Goal: Communication & Community: Answer question/provide support

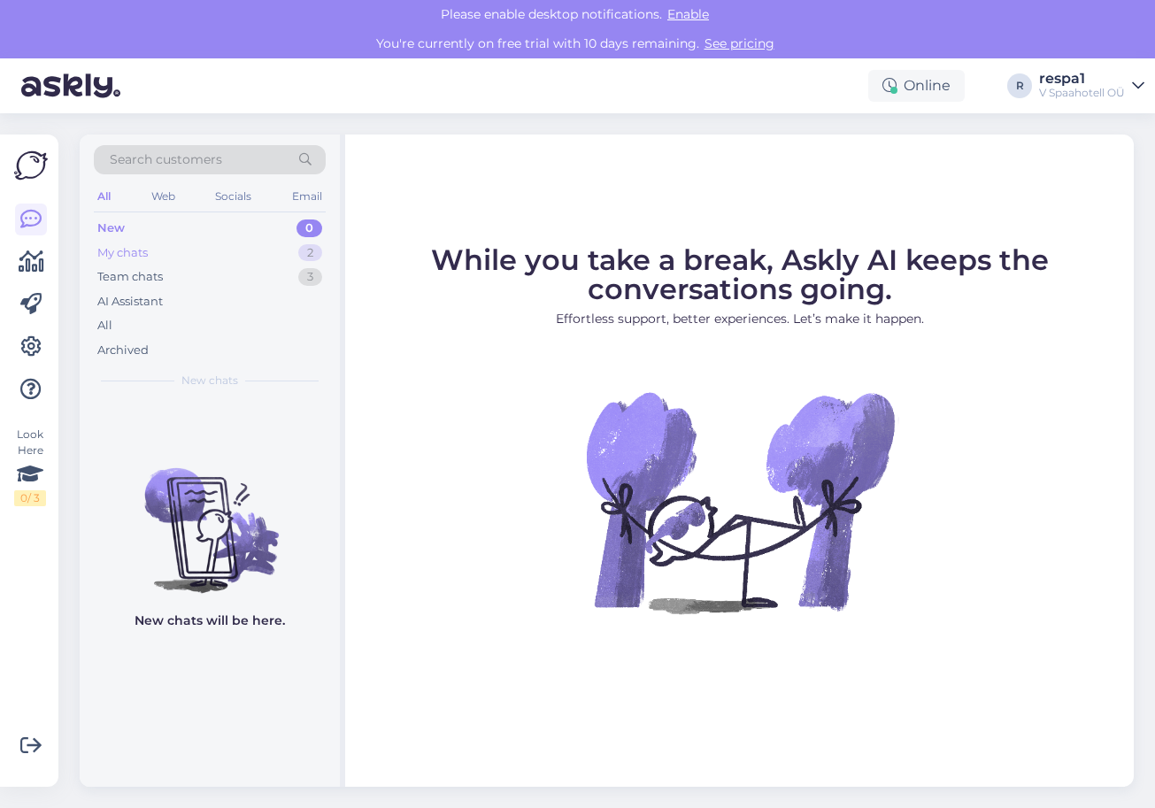
click at [219, 252] on div "My chats 2" at bounding box center [210, 253] width 232 height 25
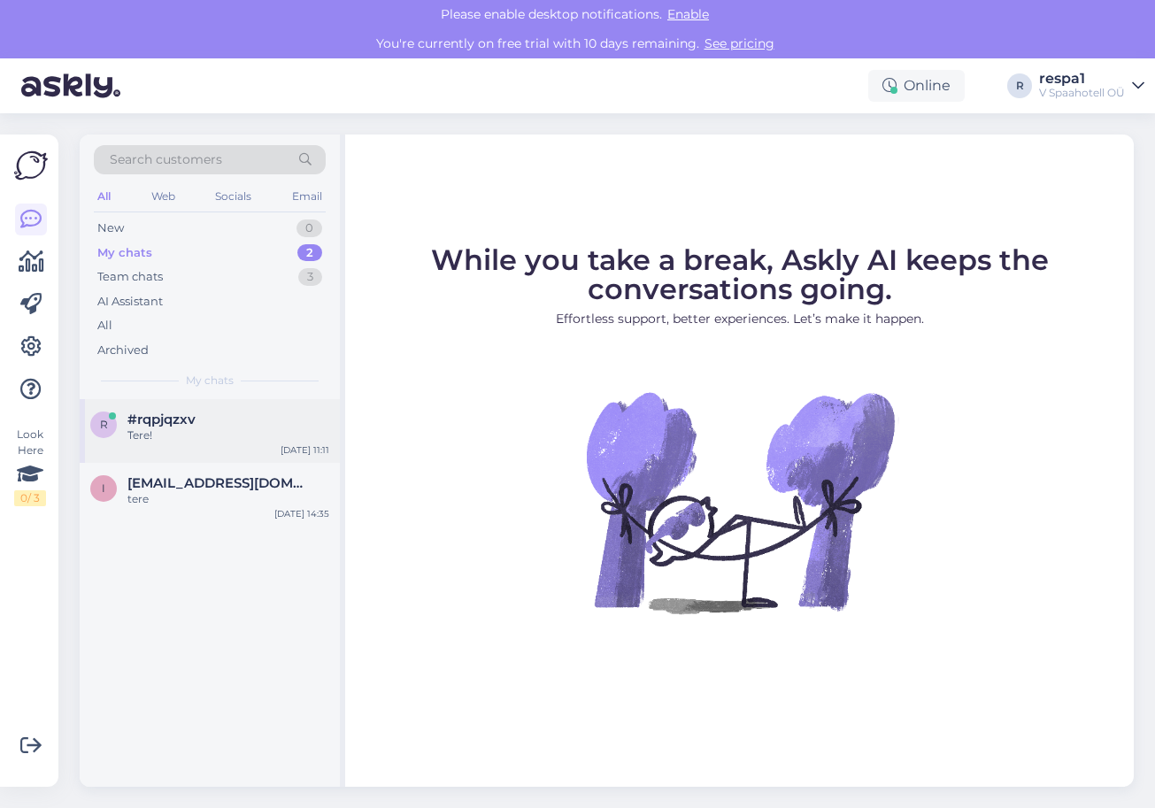
click at [217, 436] on div "Tere!" at bounding box center [228, 435] width 202 height 16
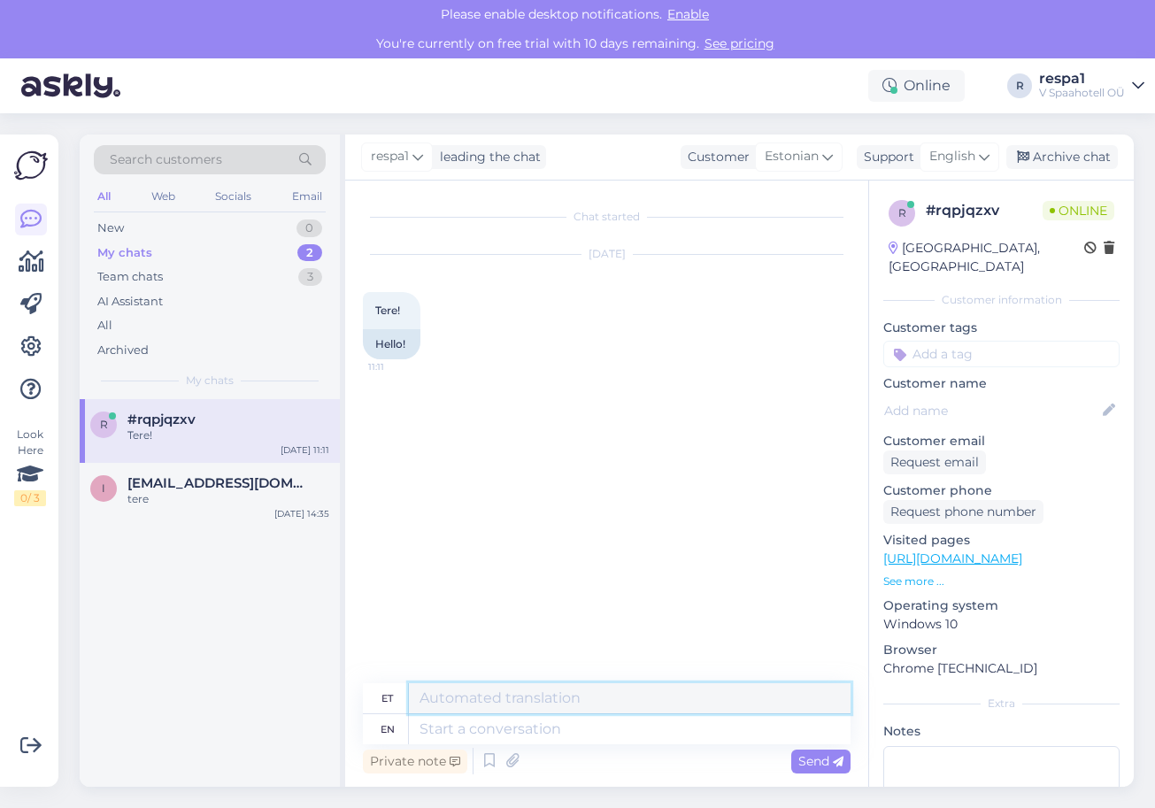
click at [512, 698] on textarea at bounding box center [630, 698] width 442 height 30
click at [507, 722] on textarea at bounding box center [630, 729] width 442 height 30
click at [563, 687] on textarea at bounding box center [630, 698] width 442 height 30
click at [496, 726] on textarea at bounding box center [630, 729] width 442 height 30
click at [501, 703] on textarea at bounding box center [630, 698] width 442 height 30
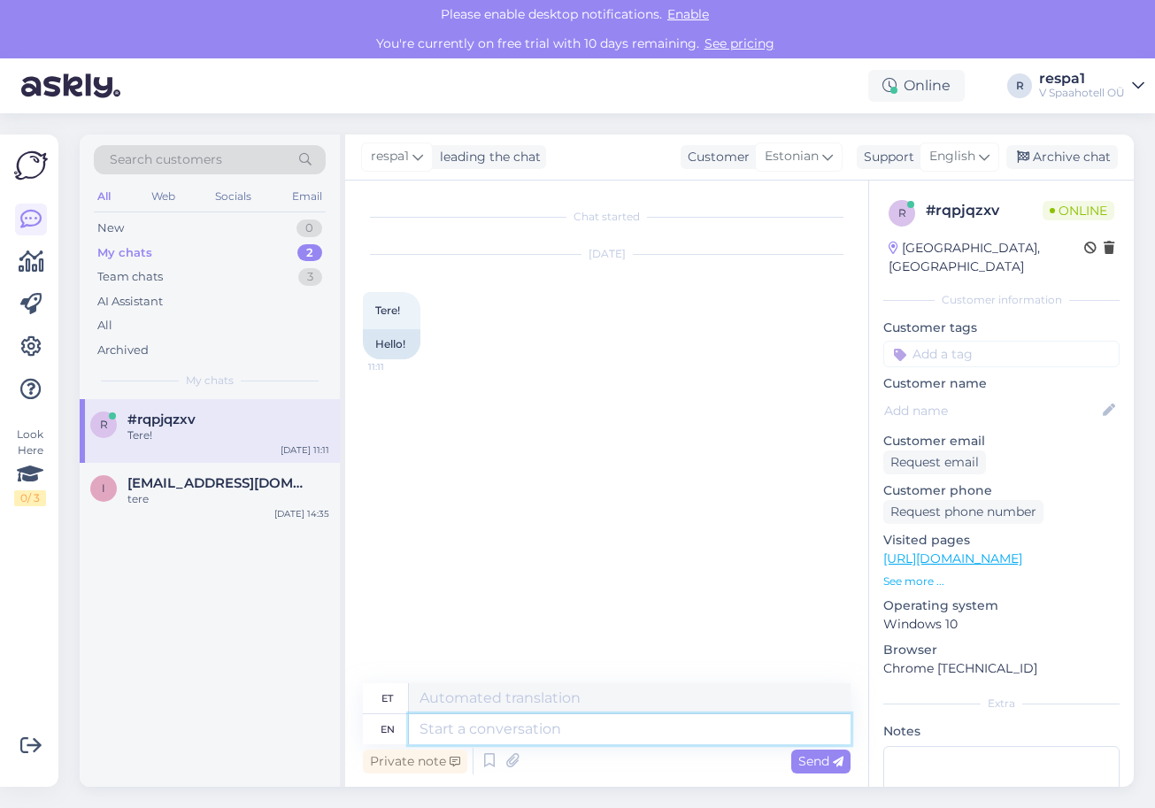
click at [495, 722] on textarea at bounding box center [630, 729] width 442 height 30
click at [239, 512] on div "i [EMAIL_ADDRESS][DOMAIN_NAME] tere [DATE] 14:35" at bounding box center [210, 495] width 260 height 64
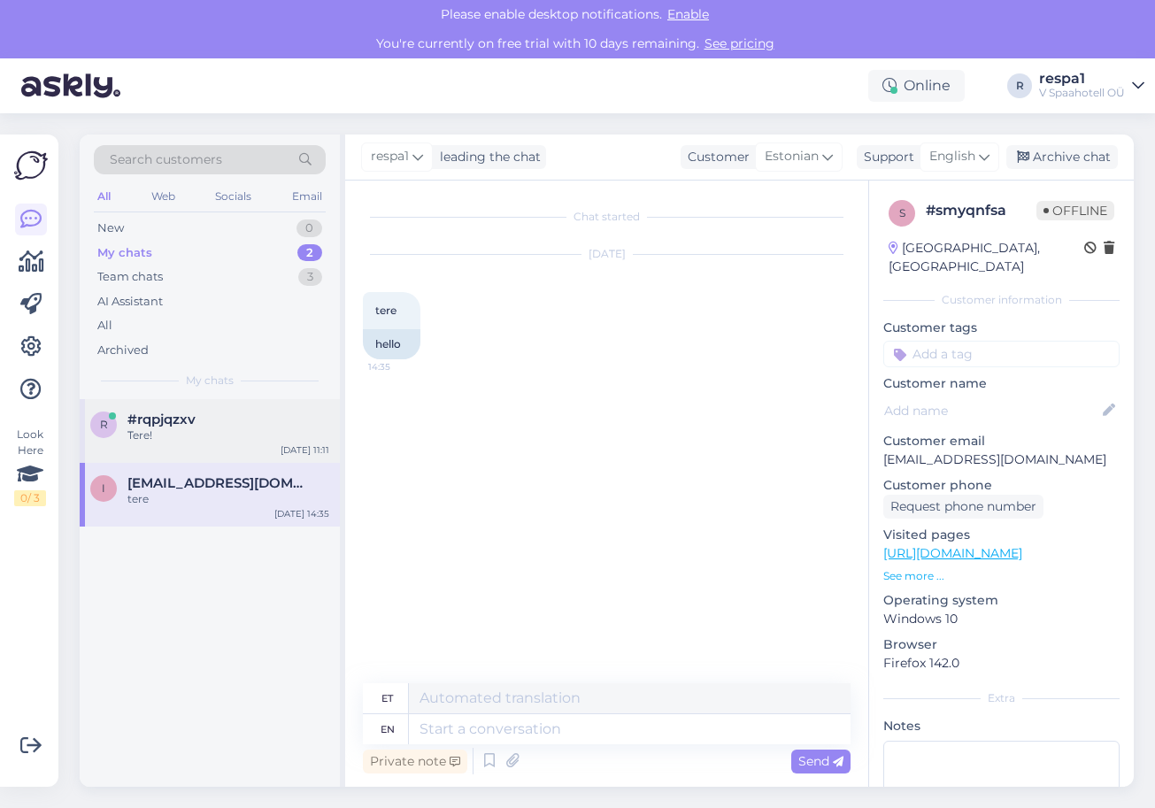
click at [243, 425] on div "#rqpjqzxv" at bounding box center [228, 419] width 202 height 16
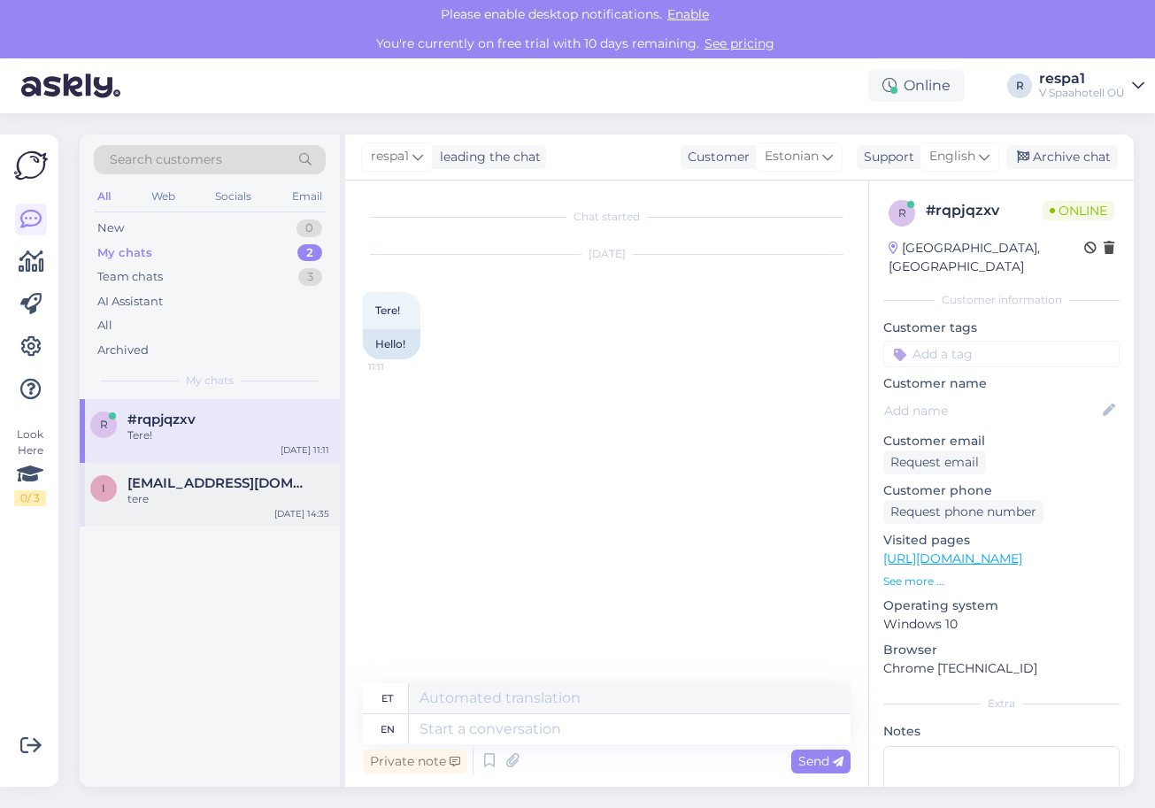
click at [255, 502] on div "tere" at bounding box center [228, 499] width 202 height 16
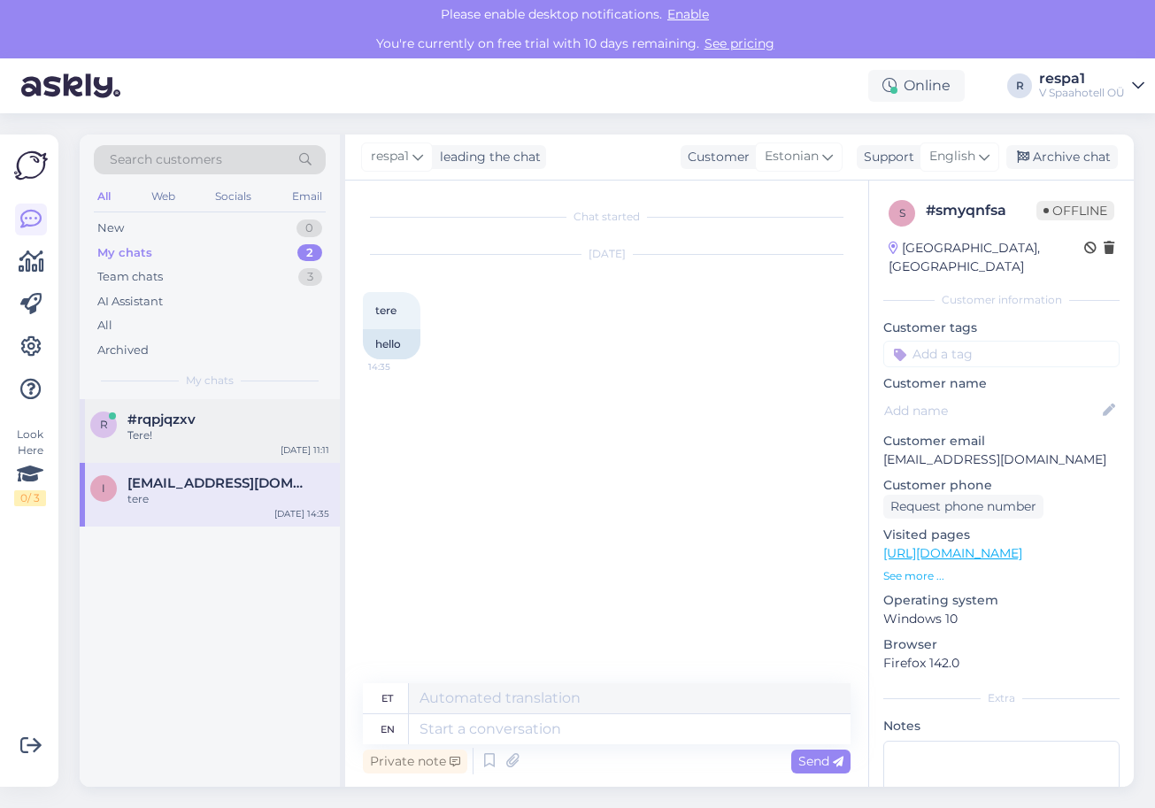
click at [247, 434] on div "Tere!" at bounding box center [228, 435] width 202 height 16
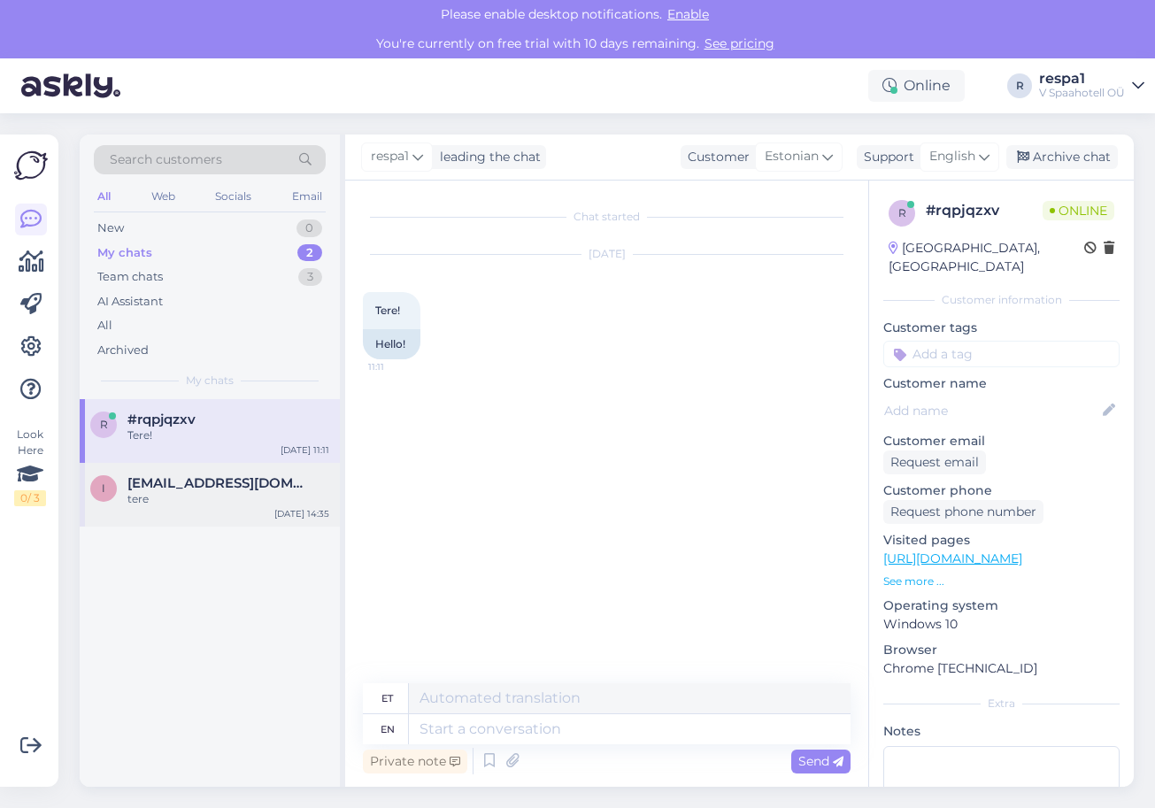
click at [260, 498] on div "tere" at bounding box center [228, 499] width 202 height 16
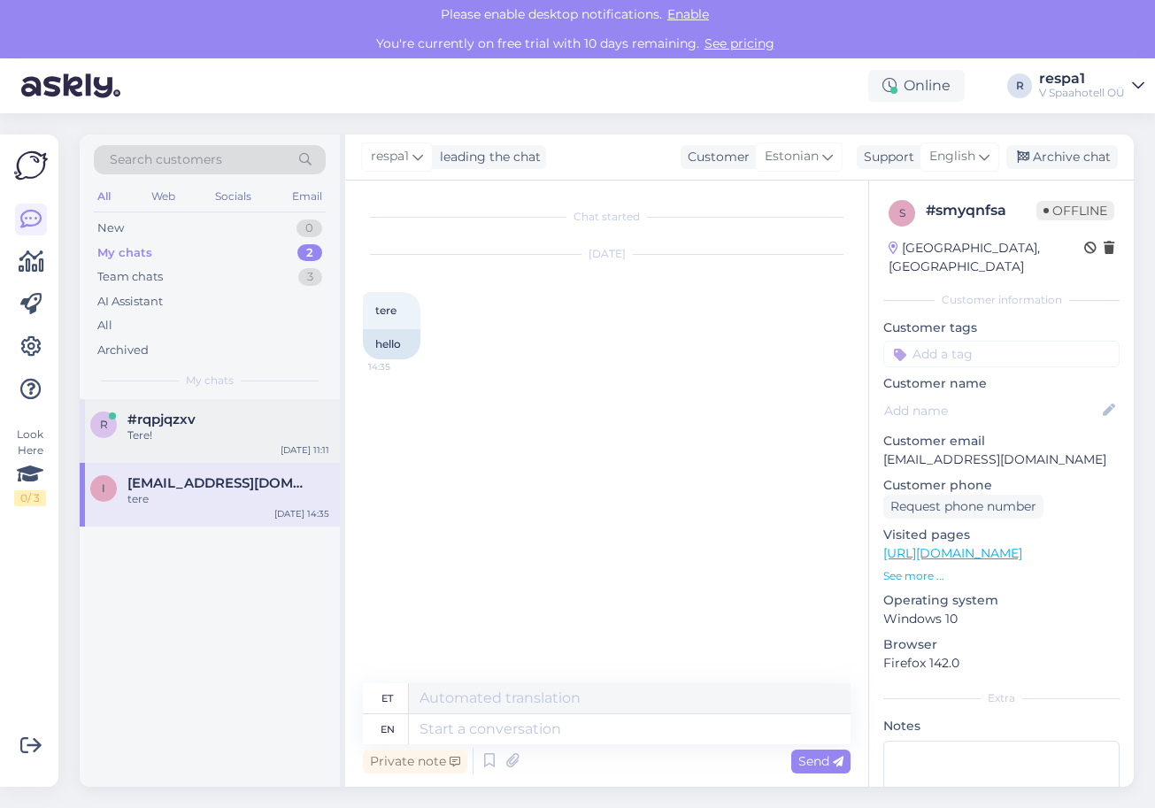
click at [263, 432] on div "Tere!" at bounding box center [228, 435] width 202 height 16
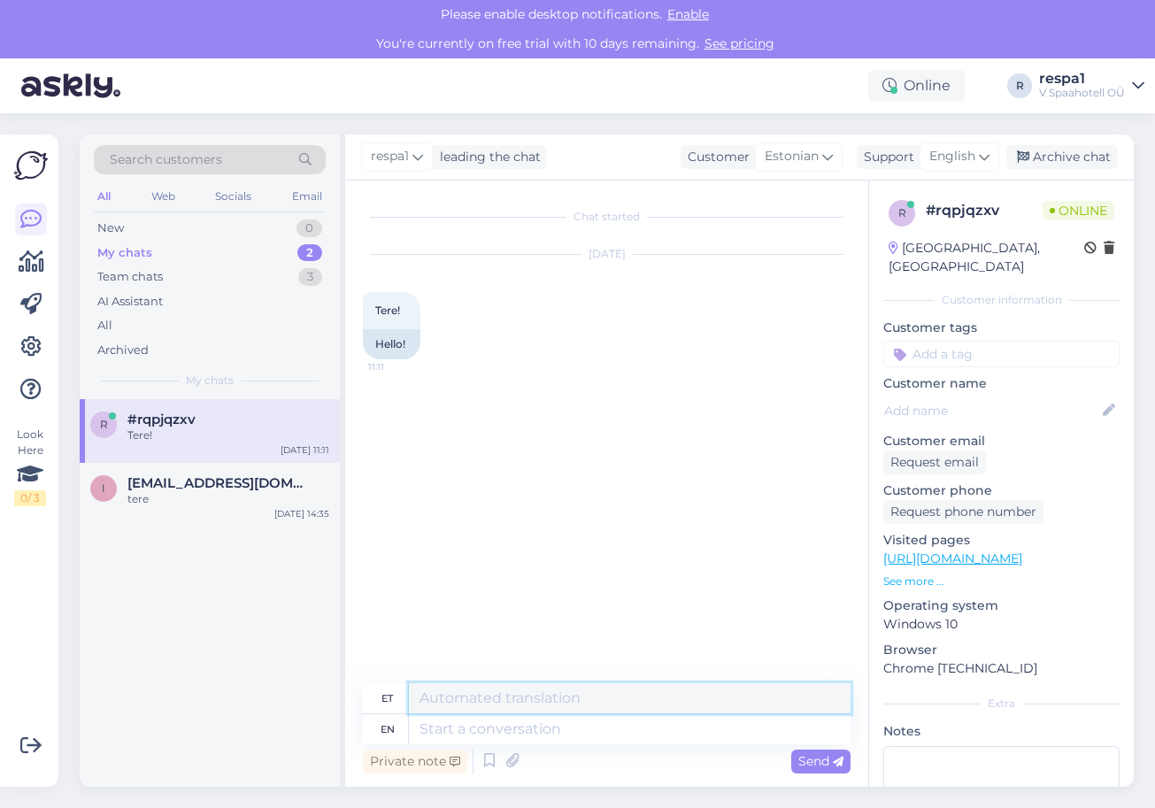
click at [471, 702] on textarea at bounding box center [630, 698] width 442 height 30
type textarea "Tere! Kuidas saame aidata?"
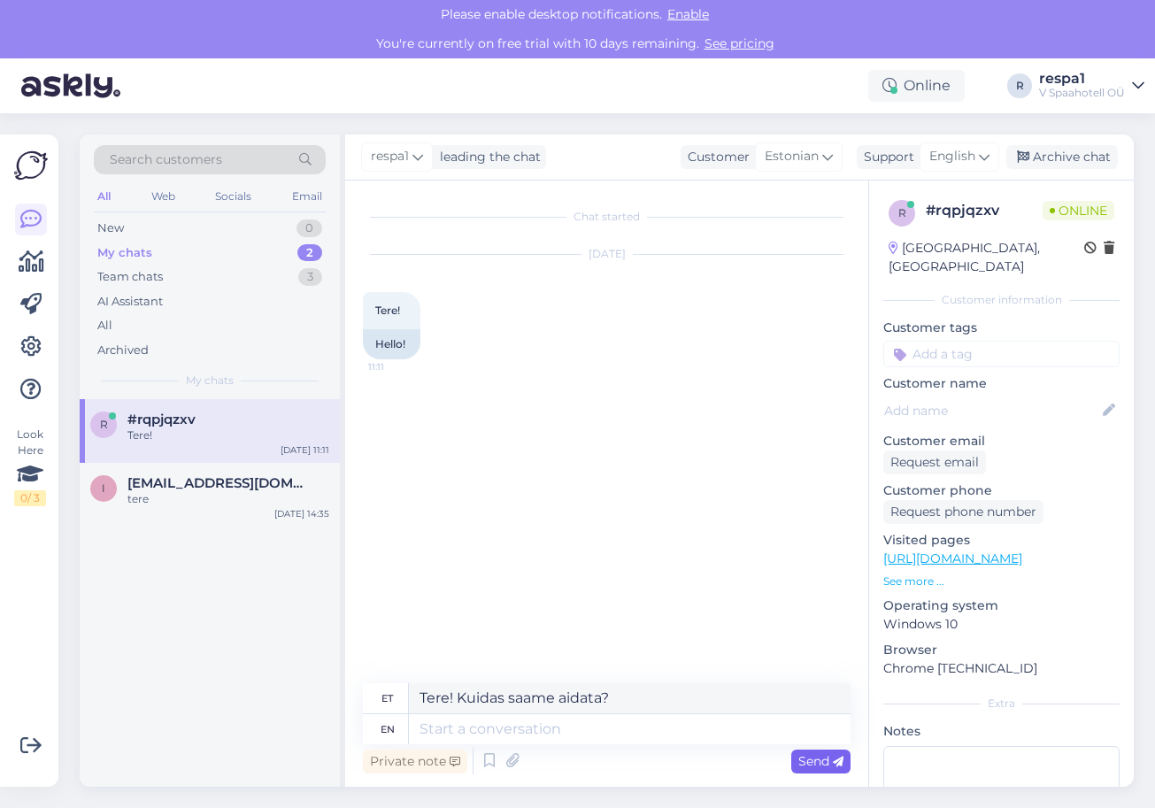
click at [803, 762] on span "Send" at bounding box center [820, 761] width 45 height 16
click at [811, 763] on span "Send" at bounding box center [820, 761] width 45 height 16
click at [604, 725] on textarea at bounding box center [630, 729] width 442 height 30
click at [627, 692] on textarea "Tere! Kuidas saame aidata?" at bounding box center [630, 698] width 442 height 30
click at [808, 762] on span "Send" at bounding box center [820, 761] width 45 height 16
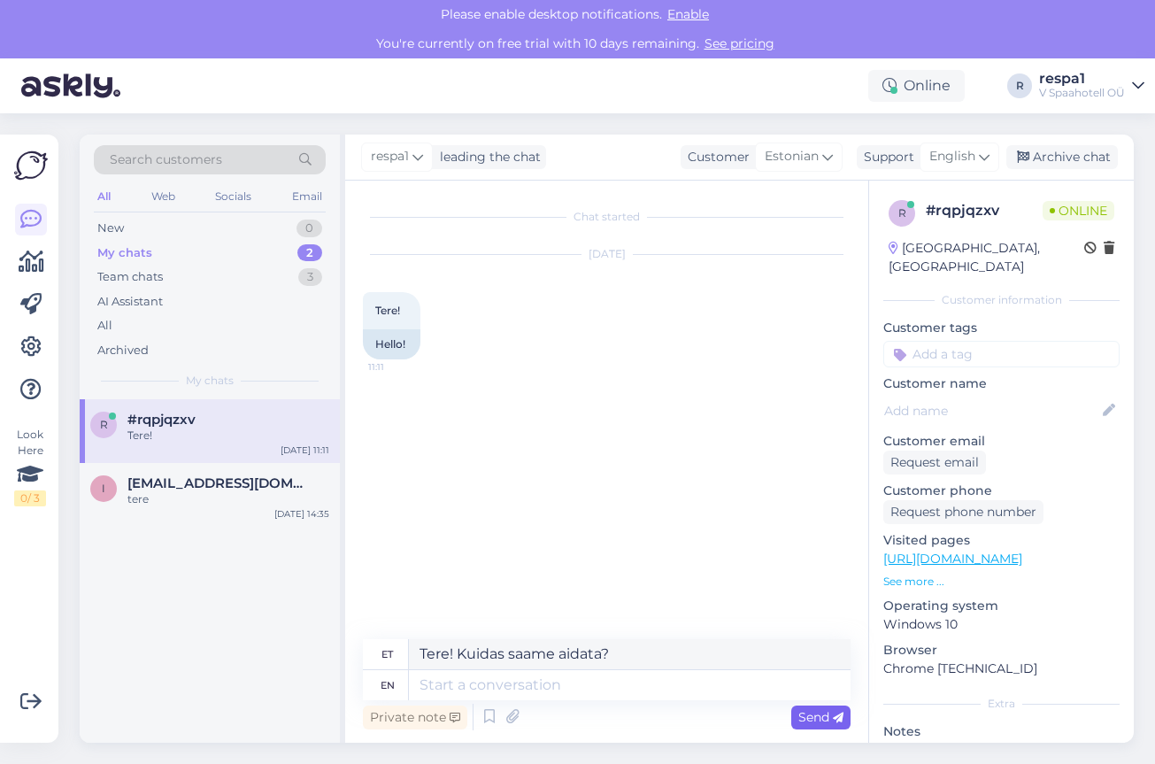
click at [825, 718] on span "Send" at bounding box center [820, 717] width 45 height 16
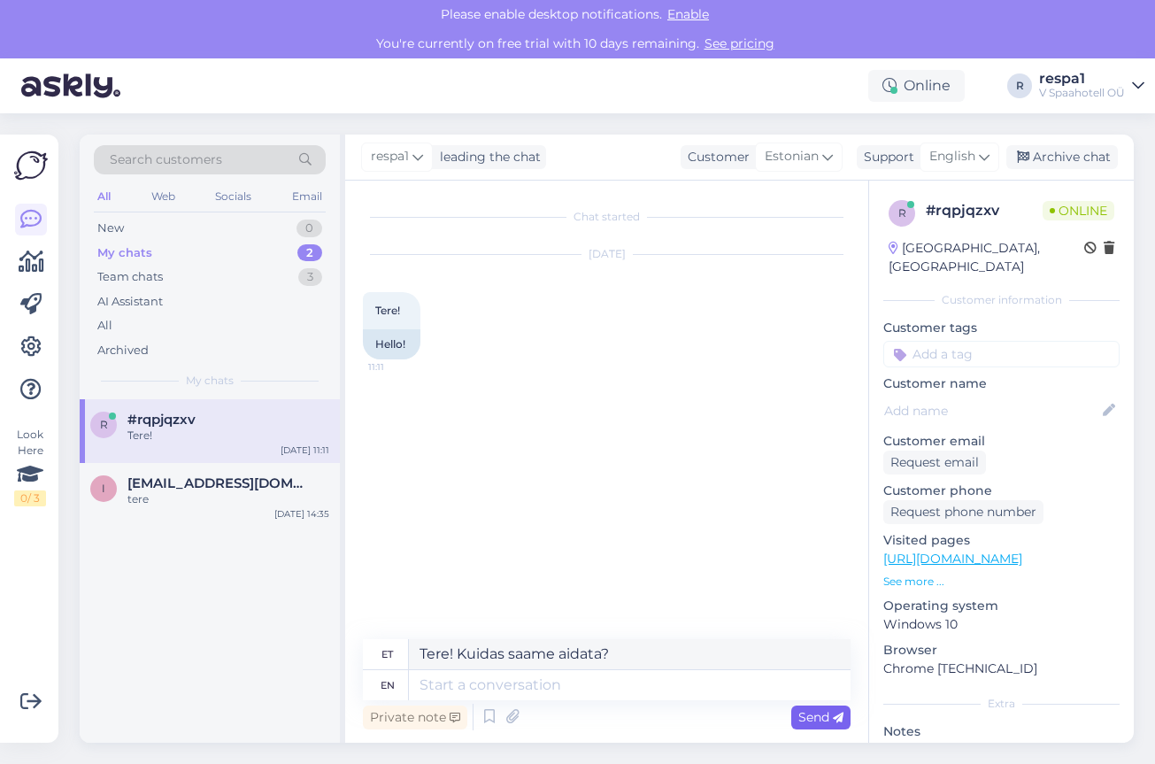
click at [825, 718] on span "Send" at bounding box center [820, 717] width 45 height 16
click at [511, 675] on textarea at bounding box center [630, 685] width 442 height 30
click at [626, 651] on textarea "Tere! Kuidas saame aidata?" at bounding box center [630, 654] width 442 height 30
click at [598, 689] on textarea at bounding box center [630, 685] width 442 height 30
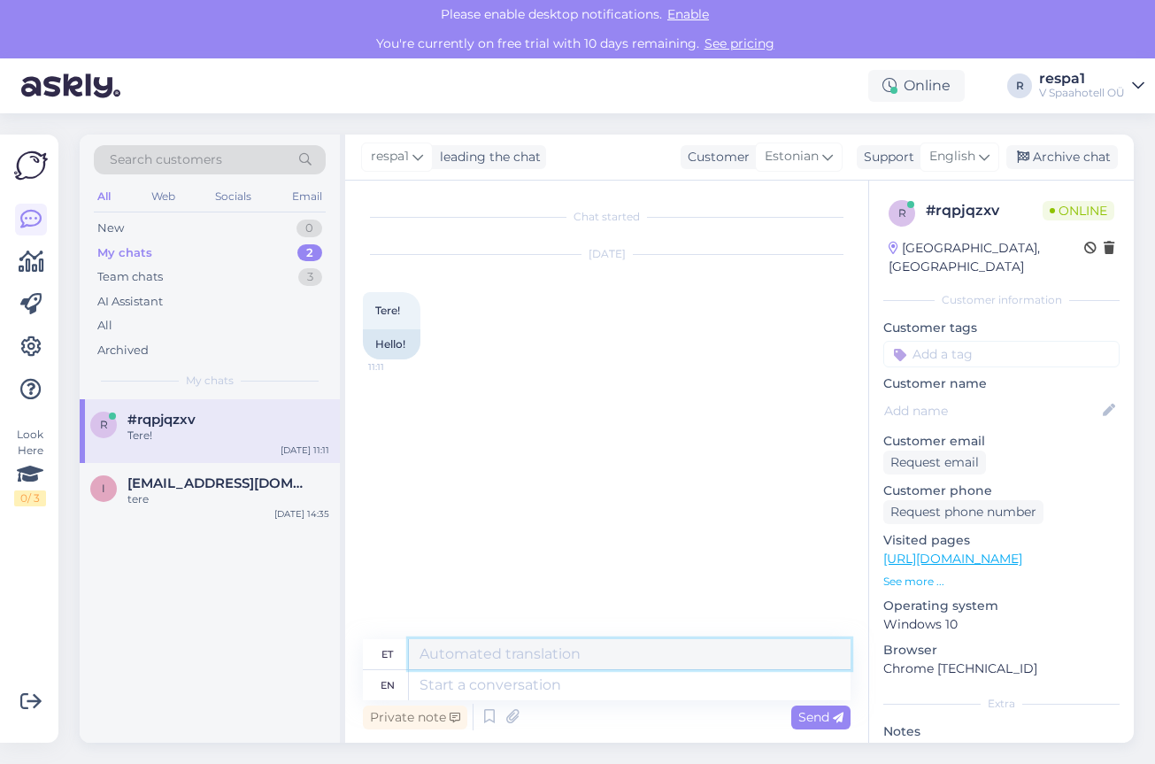
click at [596, 648] on textarea at bounding box center [630, 654] width 442 height 30
click at [552, 682] on textarea at bounding box center [630, 685] width 442 height 30
type textarea "Hello"
type textarea "Tere"
type textarea "Hello!"
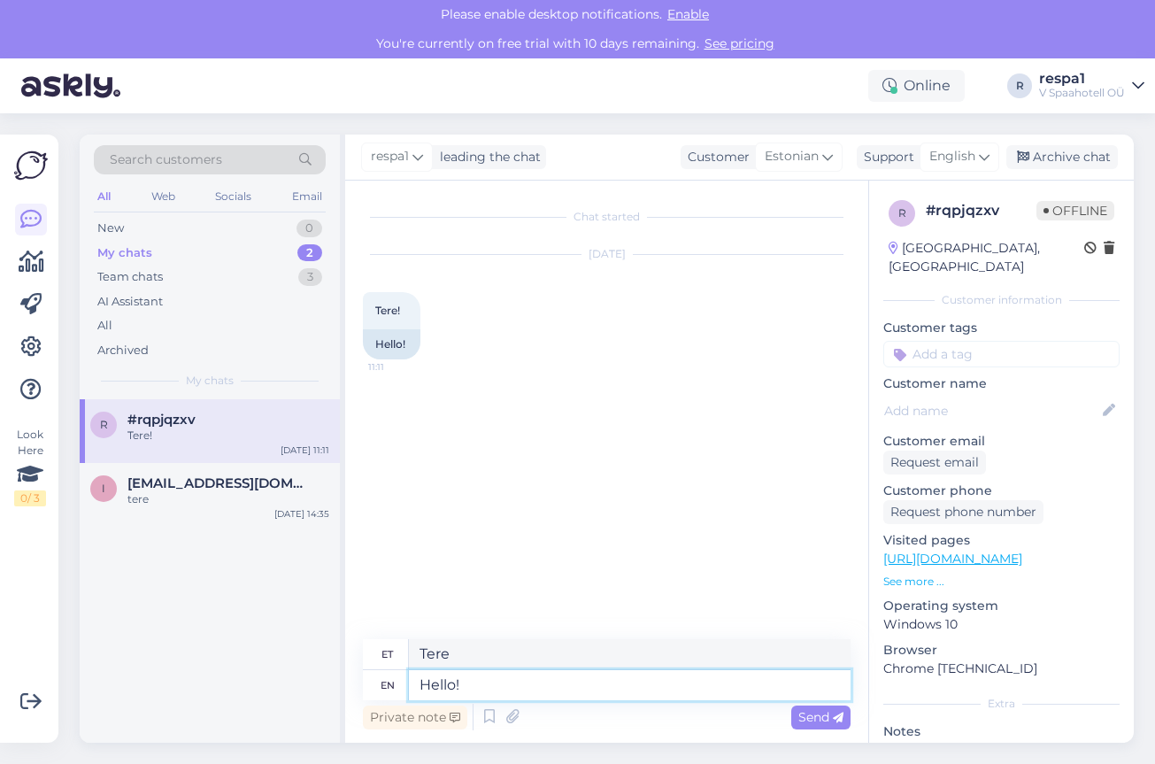
type textarea "Tere!"
type textarea "Hello! How"
type textarea "Tere! Kuidas"
type textarea "Hello! How can"
type textarea "Tere! Kuidas saab"
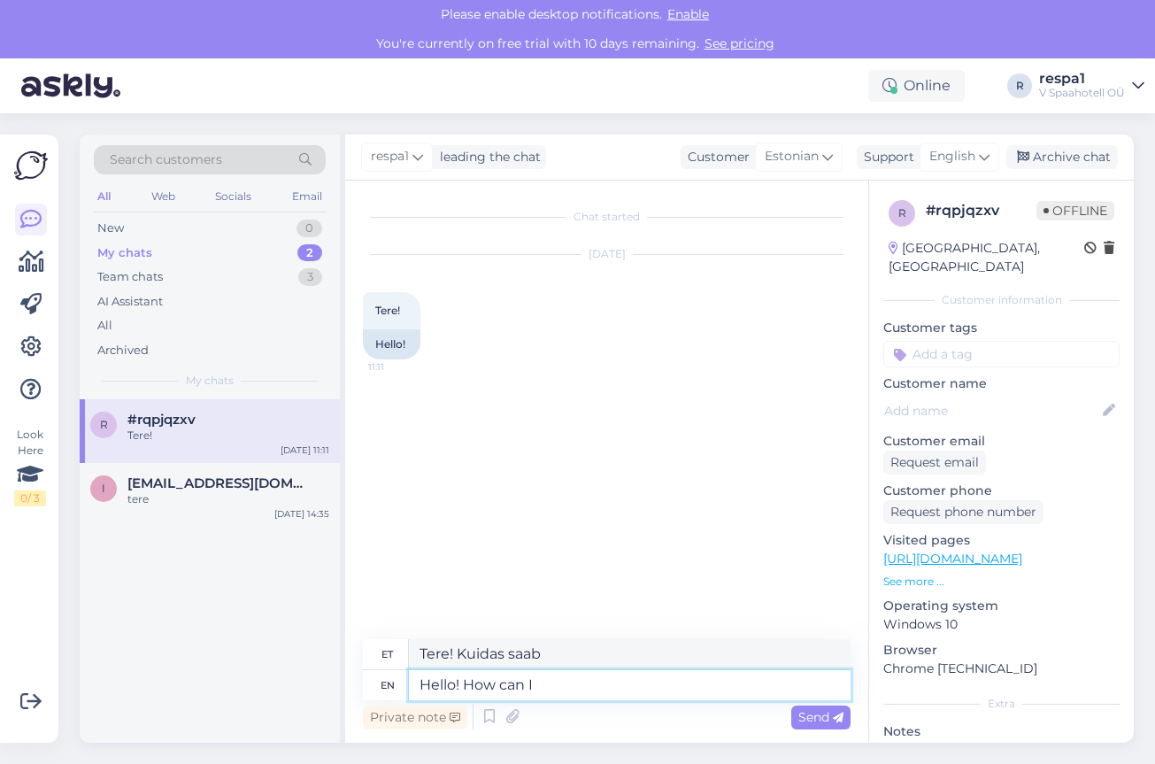
type textarea "Hello! How can I"
type textarea "Tere! Kuidas ma saan"
type textarea "Hello! How can I help"
type textarea "Tere! Kuidas saan aidata?"
type textarea "Hello! How can I help you?"
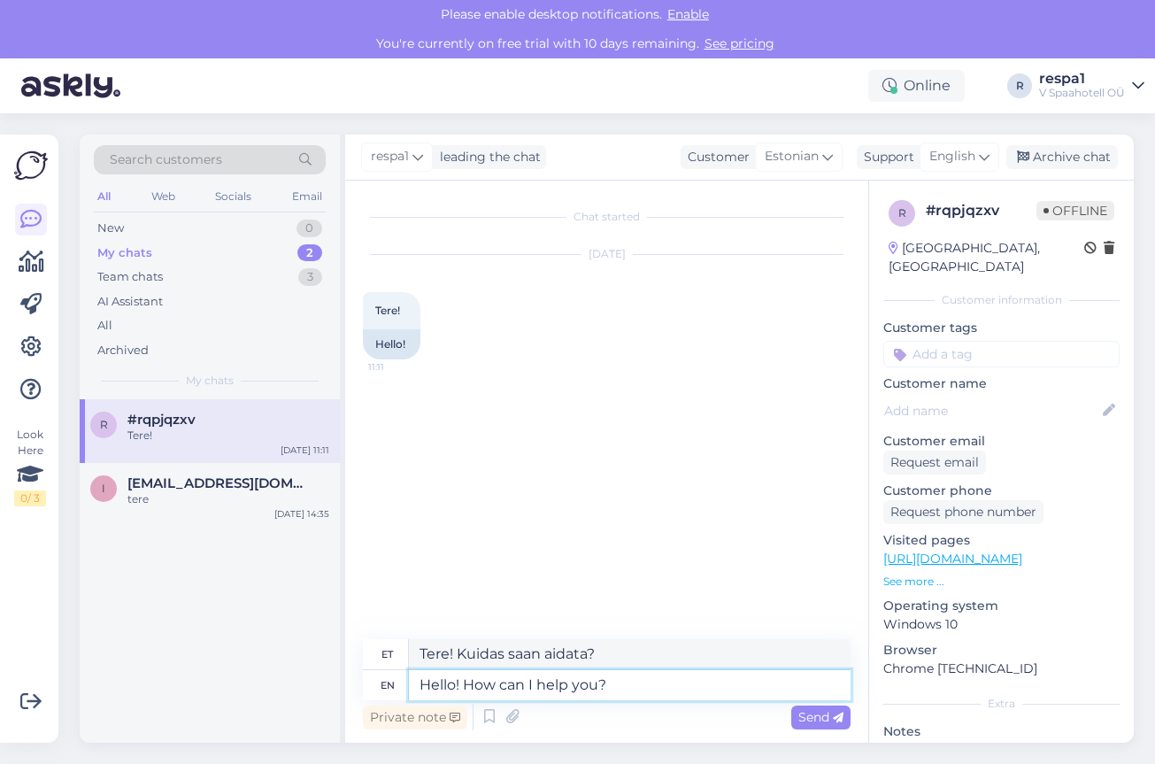
type textarea "Tere! Kuidas saan teid aidata?"
type textarea "Hello! How can I help you?"
click at [830, 716] on span "Send" at bounding box center [820, 717] width 45 height 16
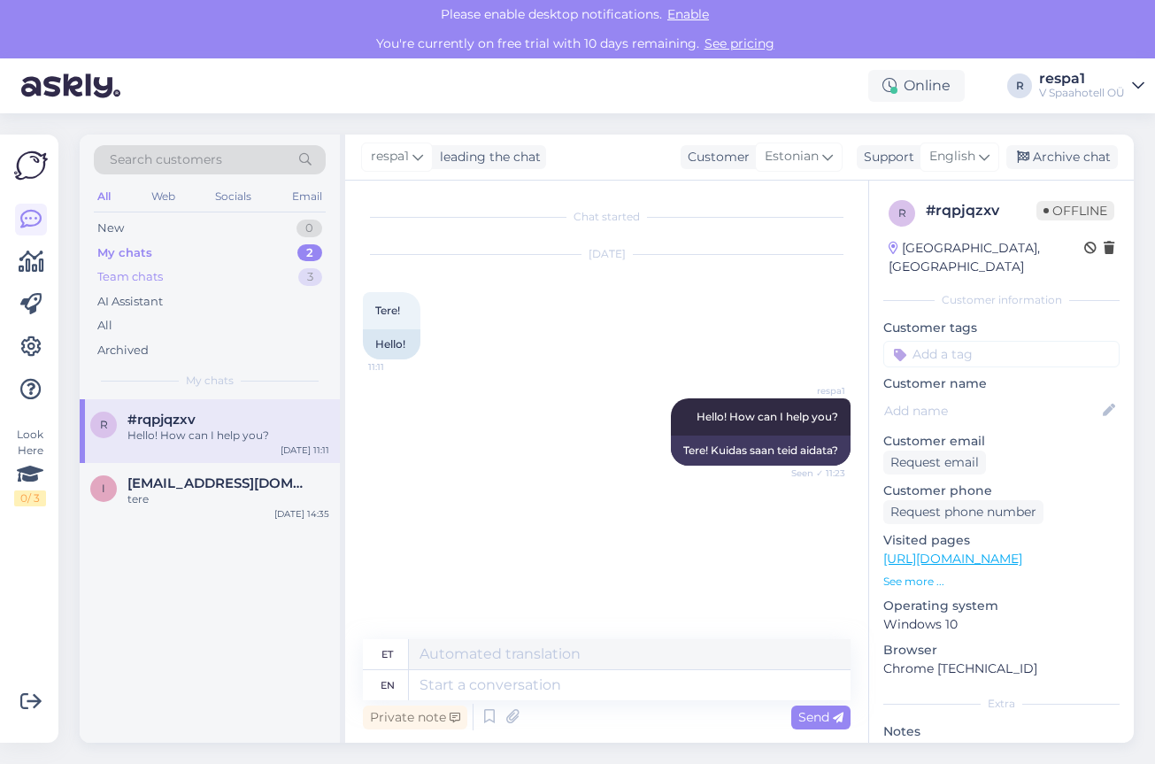
click at [259, 273] on div "Team chats 3" at bounding box center [210, 277] width 232 height 25
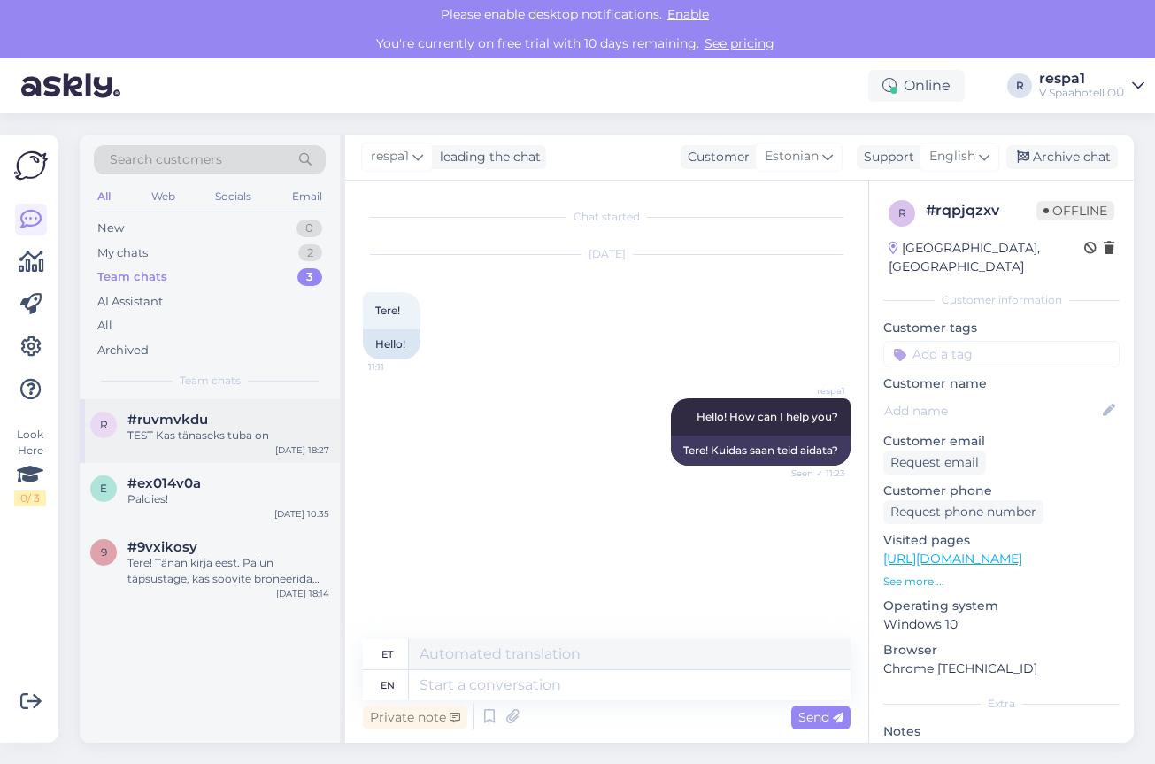
click at [226, 439] on div "TEST Kas tänaseks tuba on" at bounding box center [228, 435] width 202 height 16
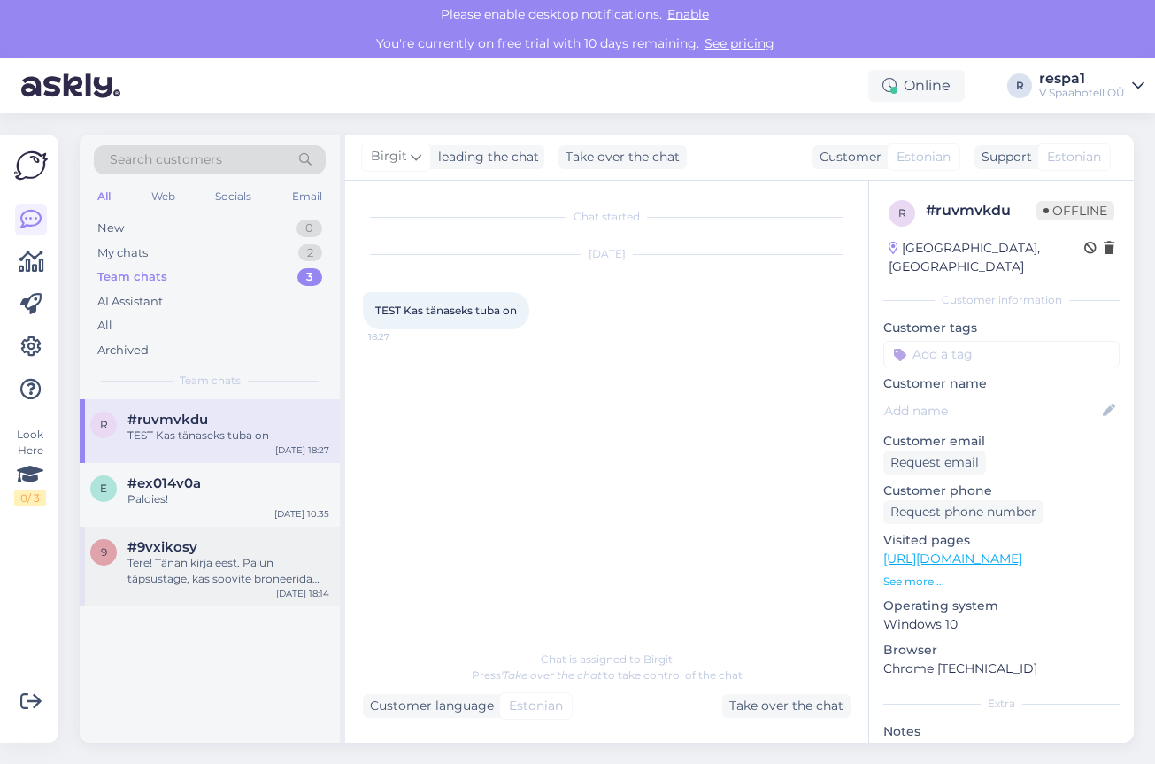
click at [227, 572] on div "Tere! Tänan kirja eest. Palun täpsustage, kas soovite broneerida spaakeskuses o…" at bounding box center [228, 571] width 202 height 32
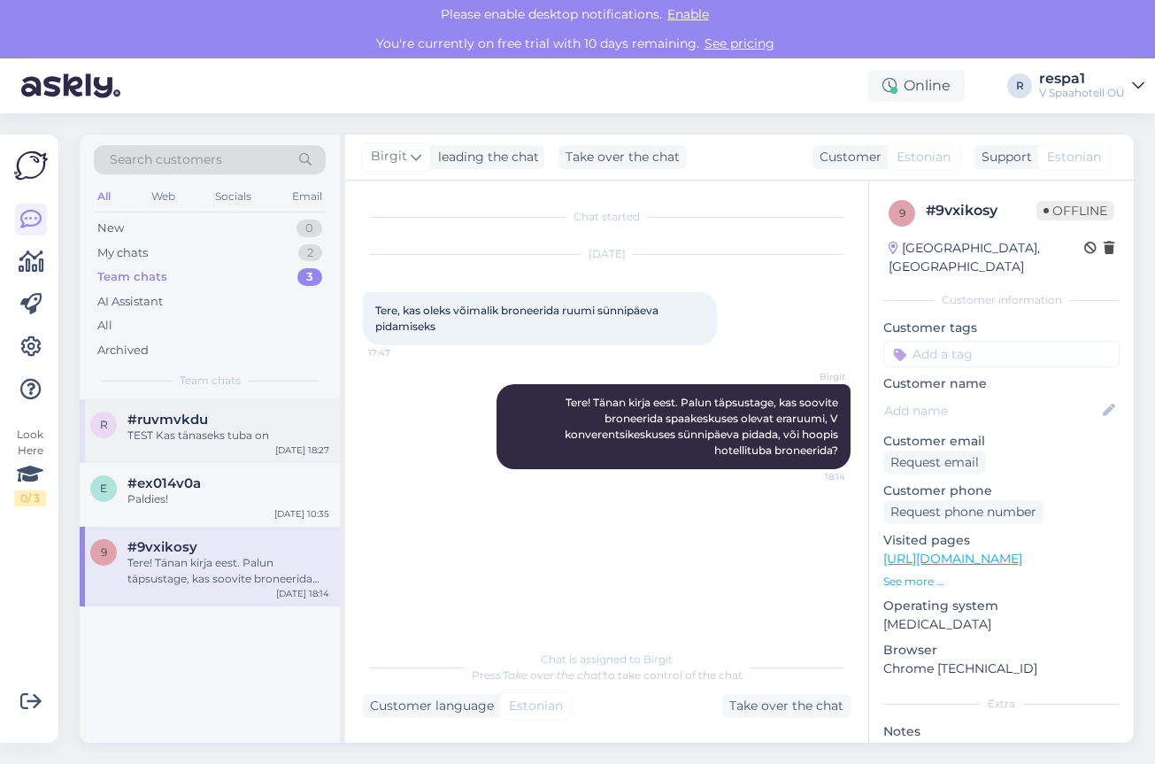
click at [246, 443] on div "r #ruvmvkdu TEST Kas tänaseks tuba on [DATE] 18:27" at bounding box center [210, 431] width 260 height 64
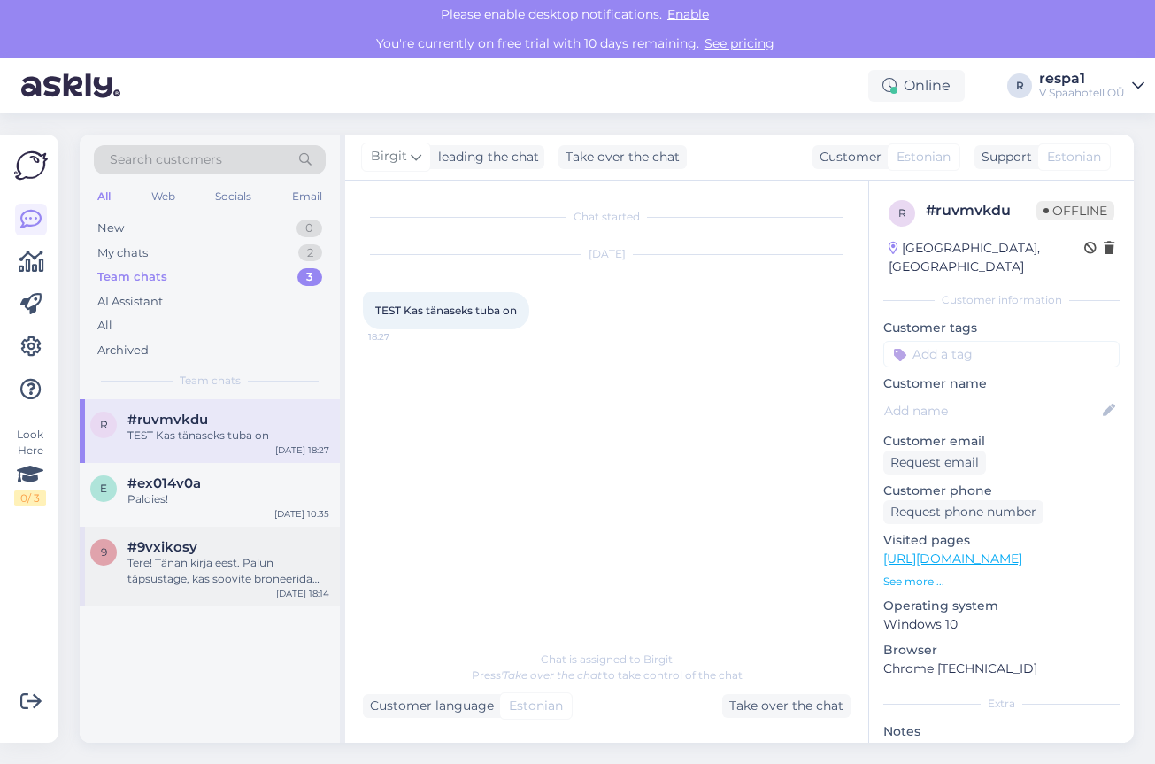
click at [217, 549] on div "#9vxikosy" at bounding box center [228, 547] width 202 height 16
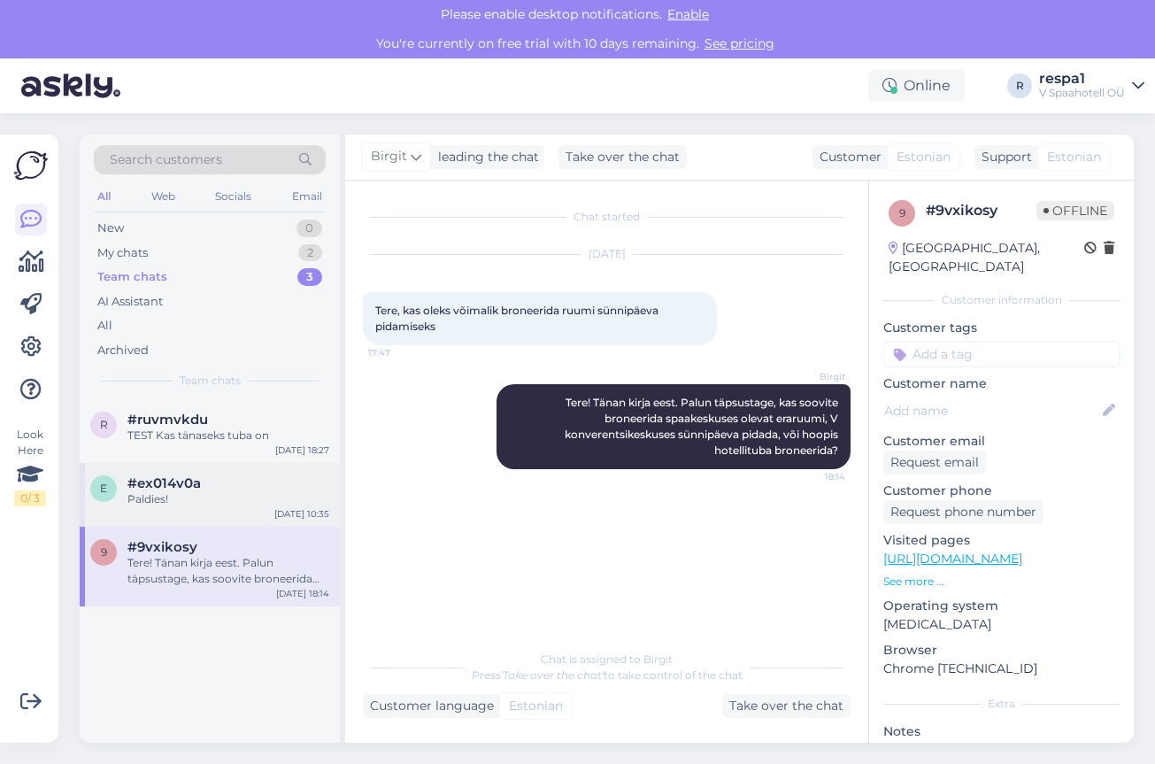
click at [223, 495] on div "Paldies!" at bounding box center [228, 499] width 202 height 16
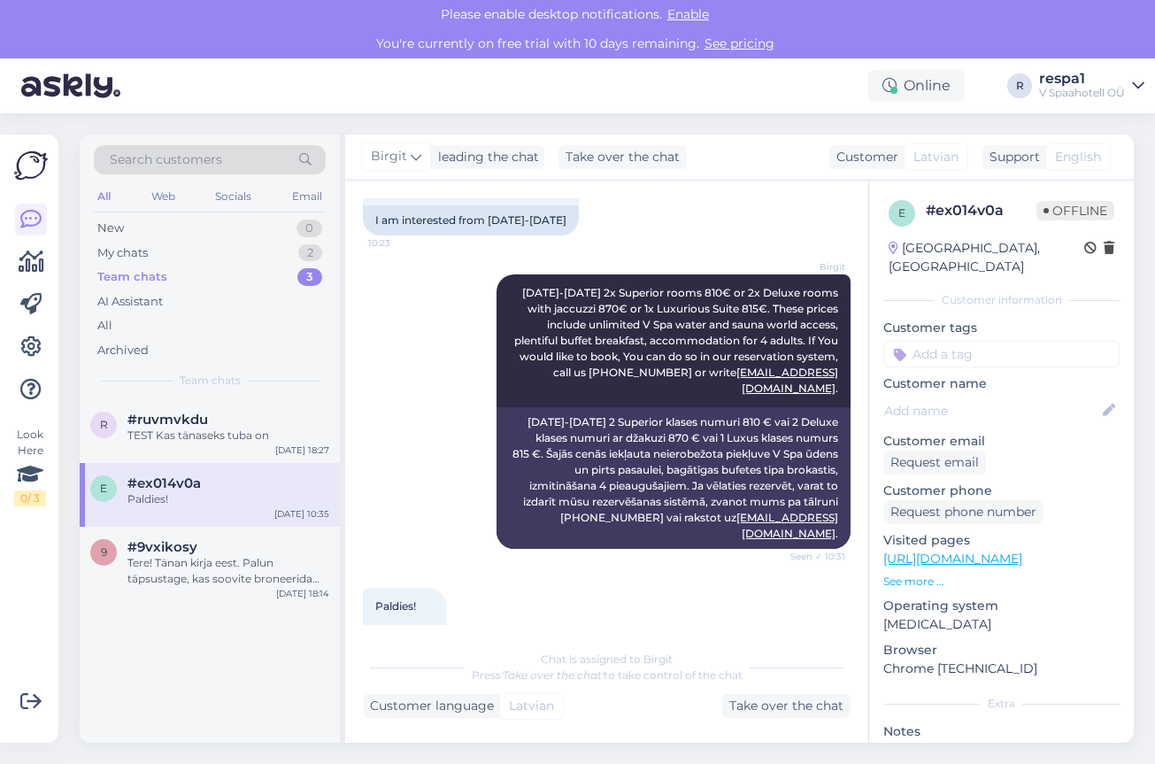
scroll to position [757, 0]
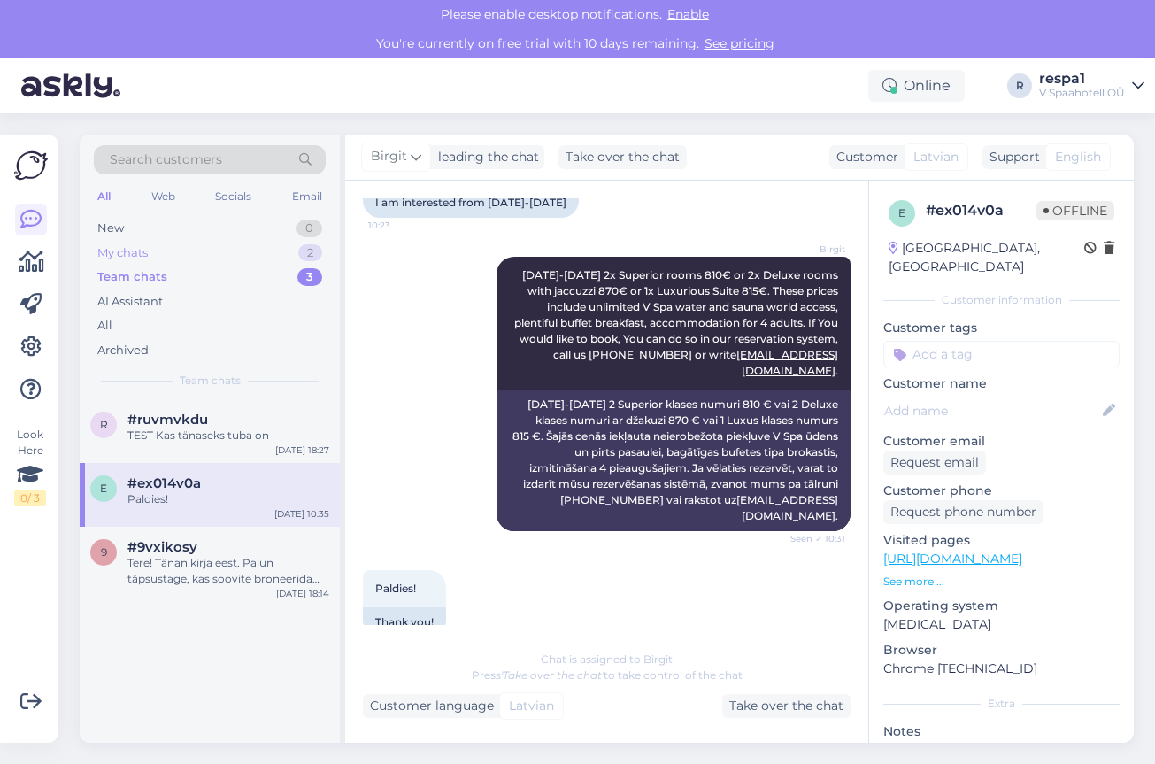
click at [221, 251] on div "My chats 2" at bounding box center [210, 253] width 232 height 25
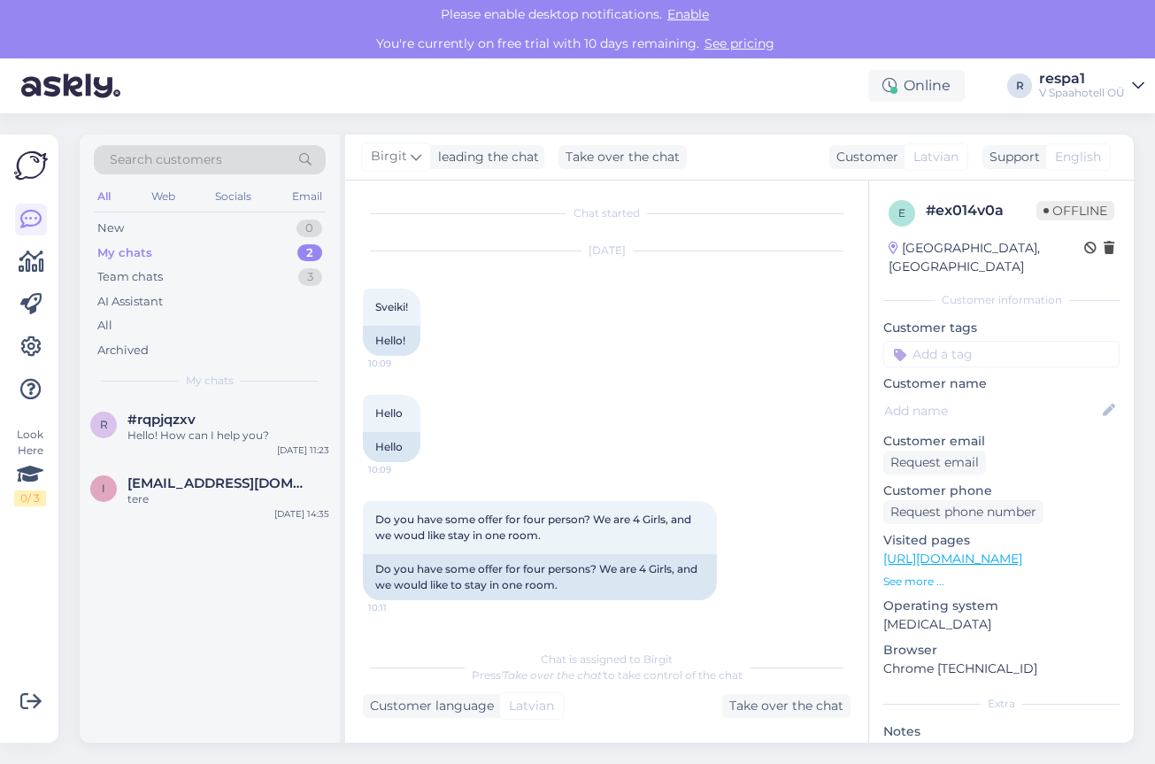
scroll to position [0, 0]
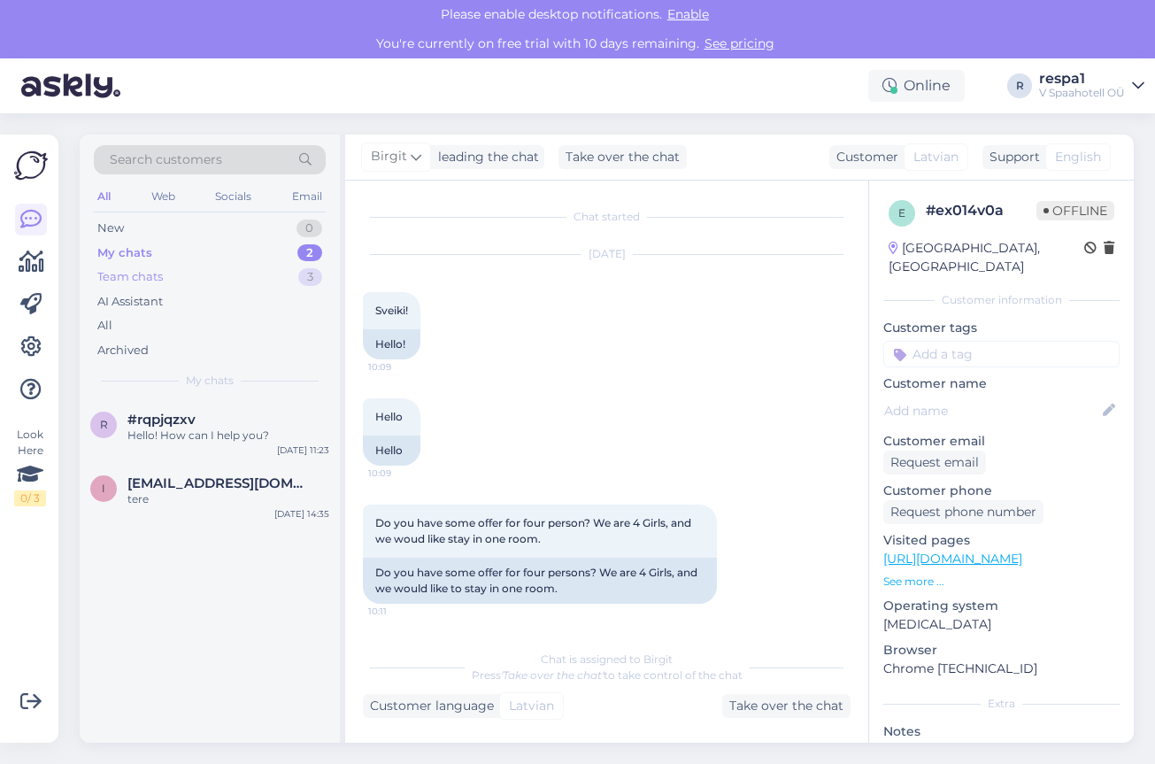
click at [211, 273] on div "Team chats 3" at bounding box center [210, 277] width 232 height 25
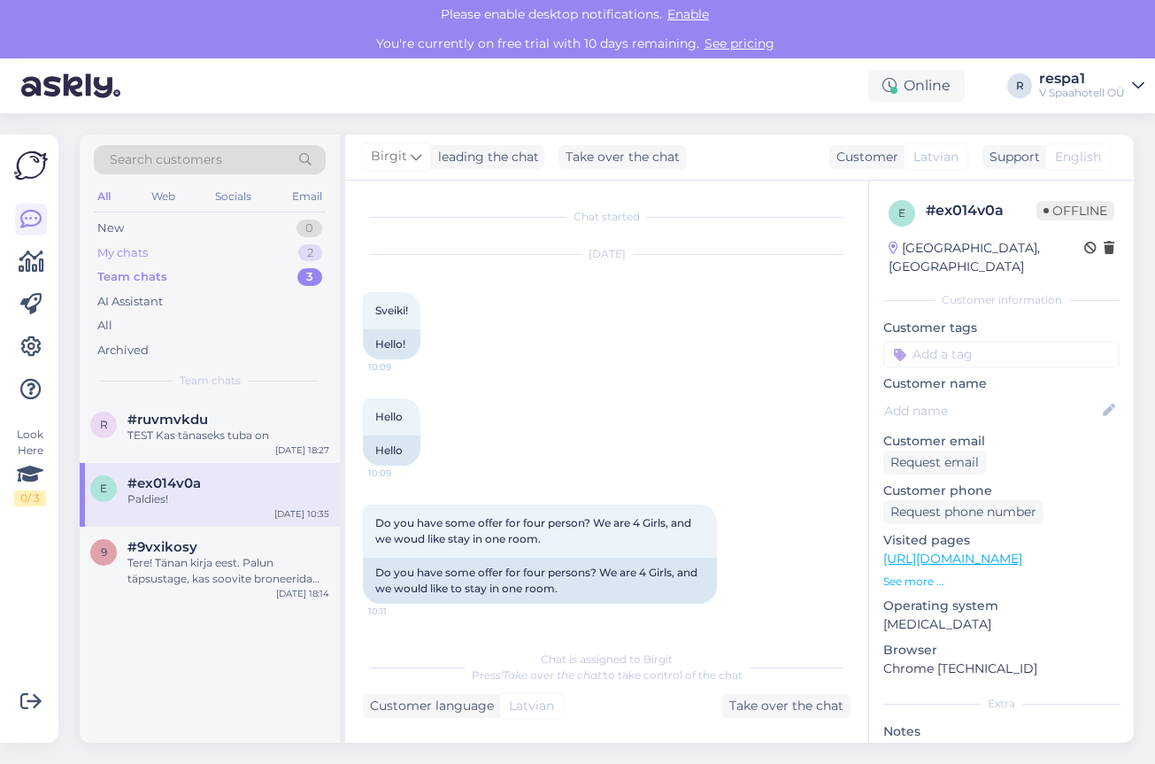
drag, startPoint x: 258, startPoint y: 255, endPoint x: 275, endPoint y: 258, distance: 17.2
click at [260, 255] on div "My chats 2" at bounding box center [210, 253] width 232 height 25
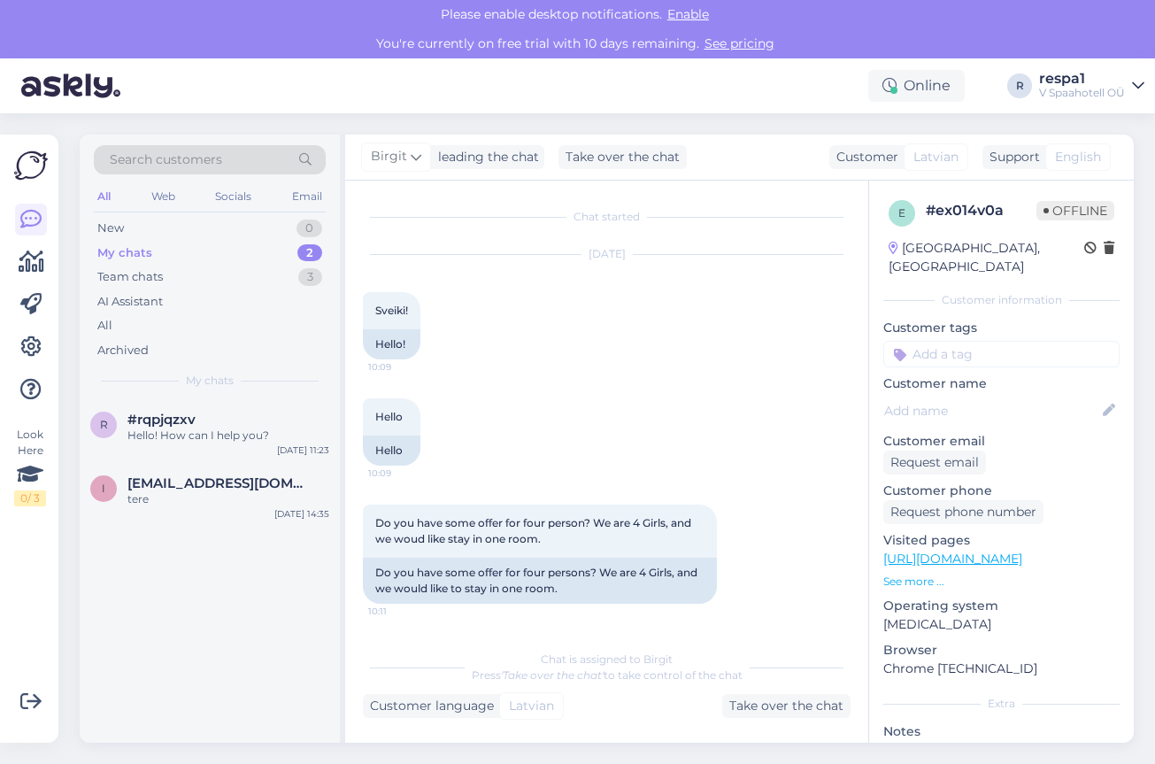
click at [302, 253] on div "2" at bounding box center [309, 253] width 25 height 18
click at [256, 419] on div "#rqpjqzxv" at bounding box center [228, 419] width 202 height 16
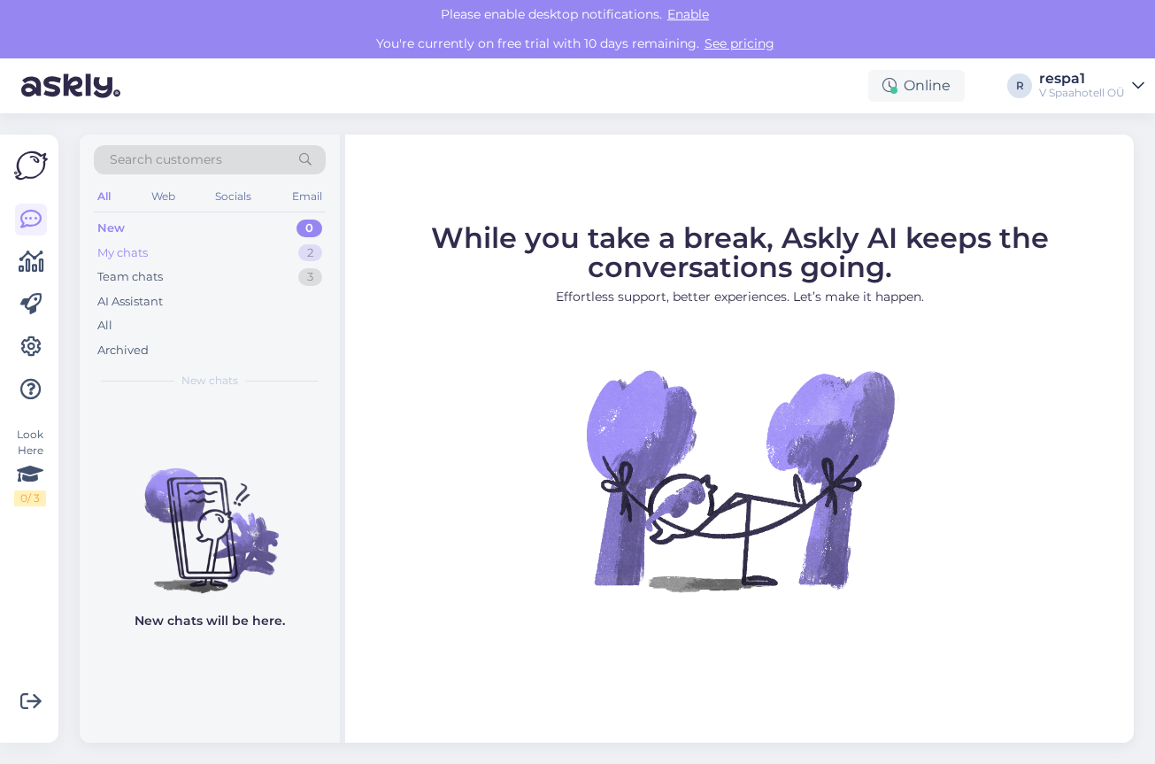
click at [257, 251] on div "My chats 2" at bounding box center [210, 253] width 232 height 25
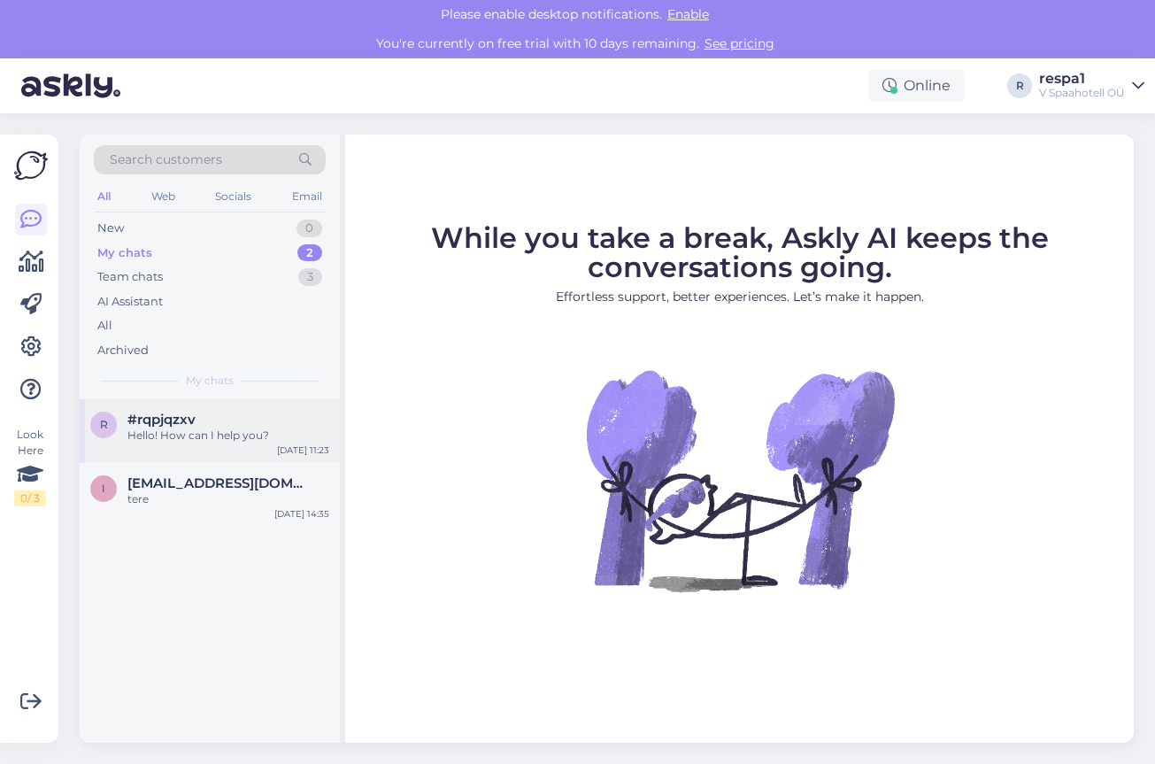
click at [232, 425] on div "#rqpjqzxv" at bounding box center [228, 419] width 202 height 16
